Goal: Transaction & Acquisition: Purchase product/service

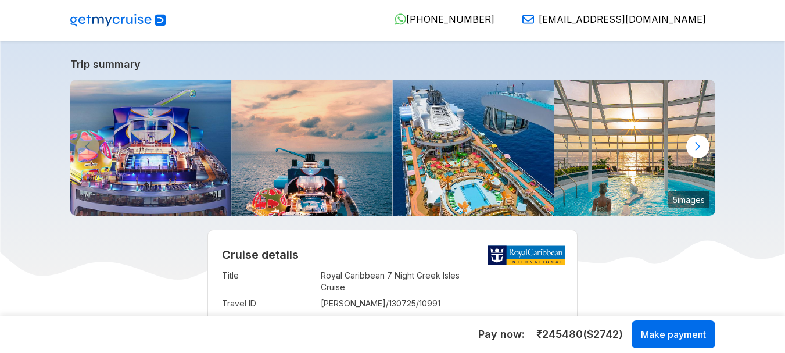
select select "**"
select select "*"
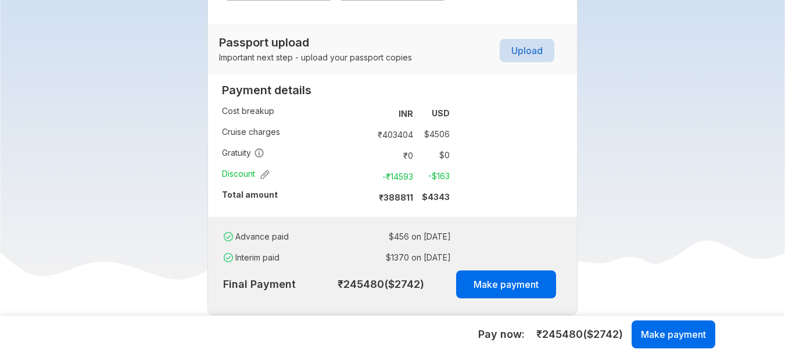
scroll to position [1046, 0]
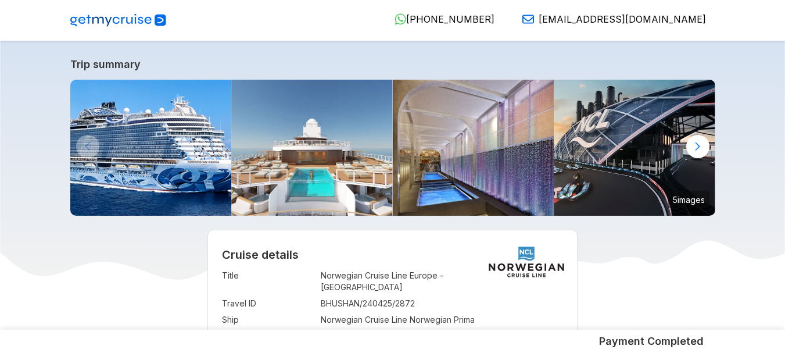
click at [325, 281] on td "Norwegian Cruise Line Europe - Iceland" at bounding box center [442, 281] width 243 height 28
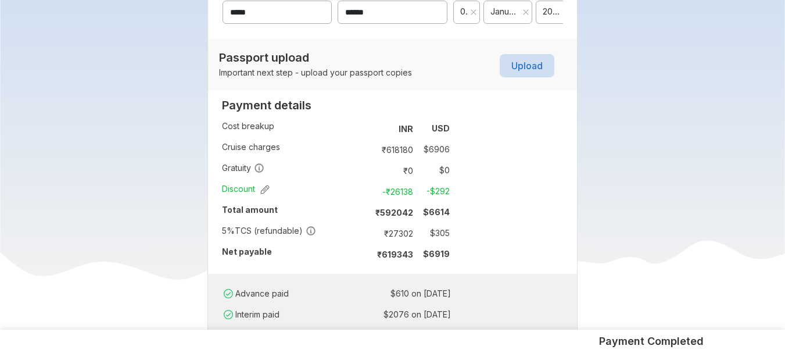
scroll to position [814, 0]
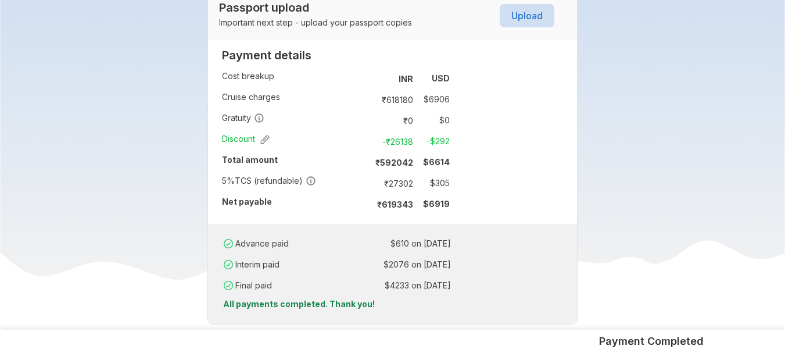
click at [399, 175] on td "₹ 27302" at bounding box center [393, 183] width 49 height 16
copy td "27302"
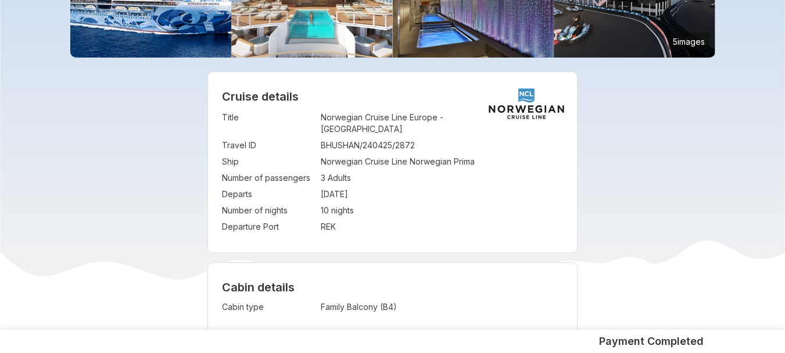
scroll to position [186, 0]
